Goal: Transaction & Acquisition: Subscribe to service/newsletter

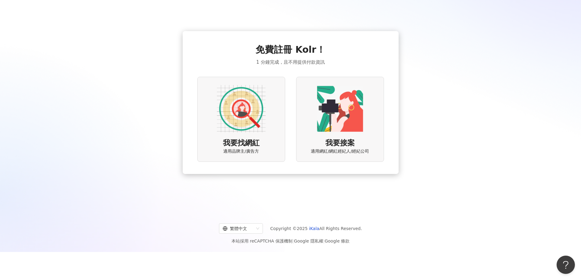
click at [237, 118] on img at bounding box center [241, 109] width 49 height 49
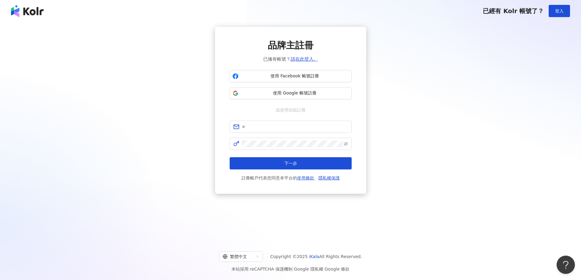
click at [515, 12] on span "已經有 Kolr 帳號了？" at bounding box center [513, 10] width 61 height 7
drag, startPoint x: 534, startPoint y: 84, endPoint x: 573, endPoint y: 10, distance: 83.4
click at [535, 83] on div "品牌主註冊 已擁有帳號？ 請在此登入。 使用 Facebook 帳號註冊 使用 Google 帳號註冊 或使用信箱註冊 下一步 註冊帳戶代表您同意本平台的 使…" at bounding box center [290, 110] width 567 height 167
click at [423, 185] on div "品牌主註冊 已擁有帳號？ 請在此登入。 使用 Facebook 帳號註冊 使用 Google 帳號註冊 或使用信箱註冊 下一步 註冊帳戶代表您同意本平台的 使…" at bounding box center [290, 110] width 567 height 167
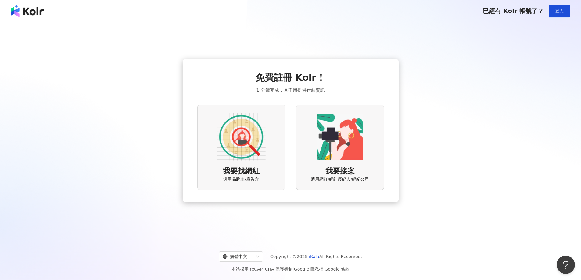
click at [478, 168] on div "免費註冊 Kolr！ 1 分鐘完成，且不用提供付款資訊 我要找網紅 適用品牌主/廣告方 我要接案 適用網紅/網紅經紀人/經紀公司" at bounding box center [290, 131] width 567 height 208
click at [16, 13] on img at bounding box center [27, 11] width 33 height 12
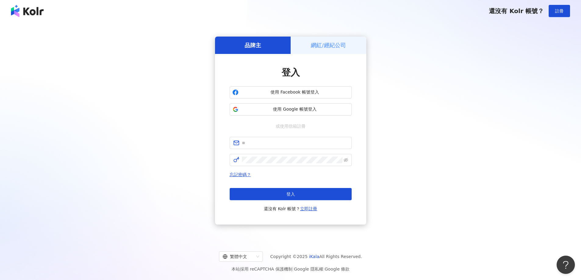
click at [16, 13] on img at bounding box center [27, 11] width 33 height 12
